Goal: Transaction & Acquisition: Purchase product/service

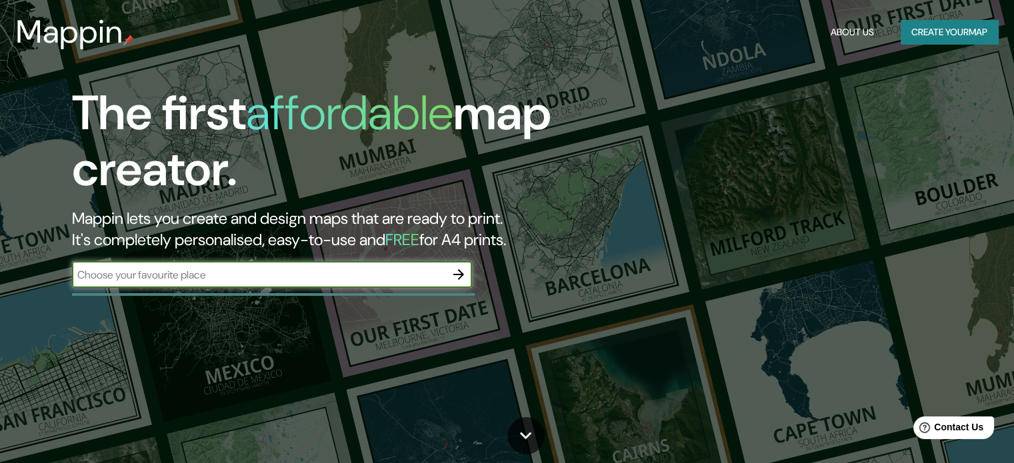
click at [320, 271] on input "text" at bounding box center [258, 274] width 373 height 15
type input "[GEOGRAPHIC_DATA]"
click at [462, 277] on icon "button" at bounding box center [459, 275] width 16 height 16
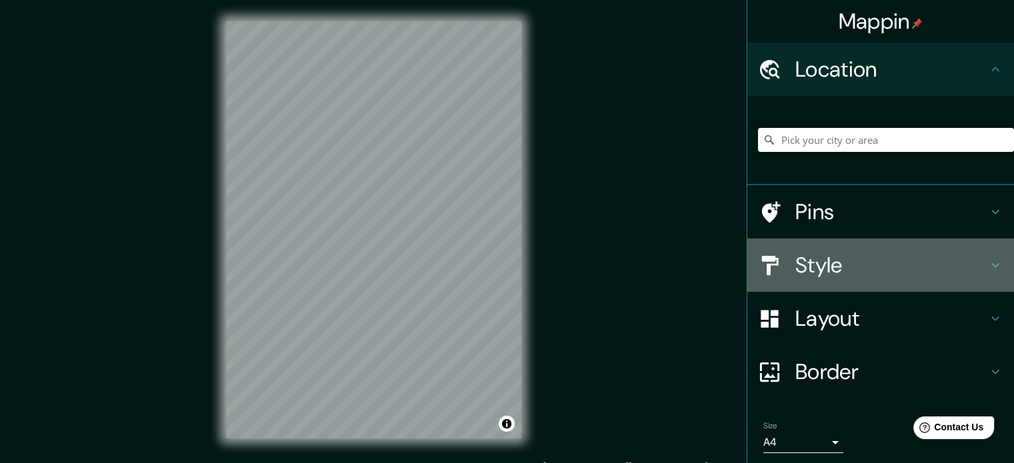
click at [840, 255] on h4 "Style" at bounding box center [892, 265] width 192 height 27
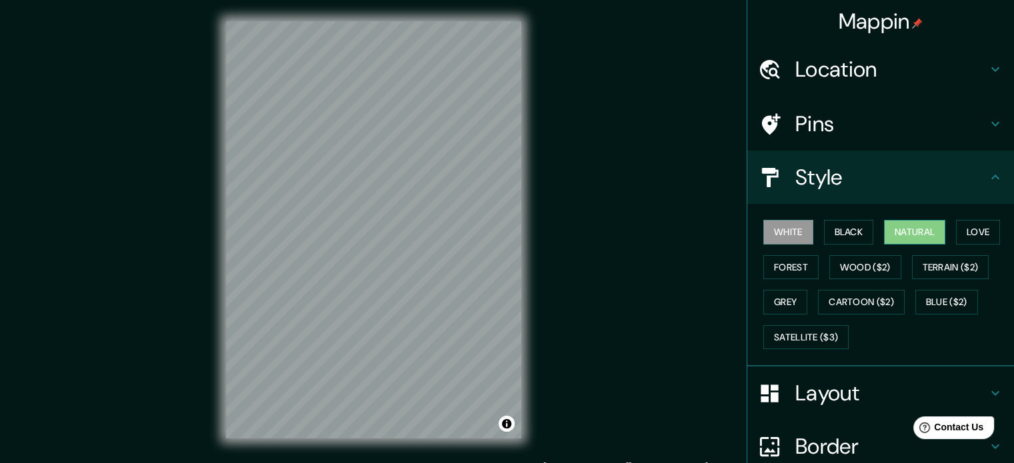
click at [936, 233] on button "Natural" at bounding box center [914, 232] width 61 height 25
click at [527, 193] on div "© Mapbox © OpenStreetMap Improve this map" at bounding box center [374, 230] width 338 height 460
click at [674, 183] on div "Mappin Location Pins Style White Black Natural Love Forest Wood ($2) Terrain ($…" at bounding box center [507, 240] width 1014 height 481
click at [215, 328] on div "© Mapbox © OpenStreetMap Improve this map" at bounding box center [374, 230] width 338 height 460
